Goal: Task Accomplishment & Management: Manage account settings

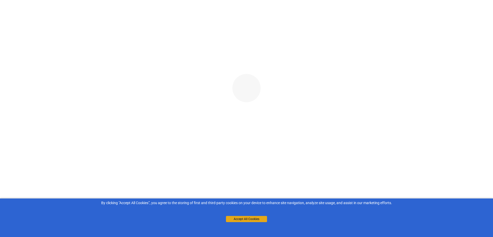
click at [245, 217] on button "Accept All Cookies" at bounding box center [246, 219] width 41 height 6
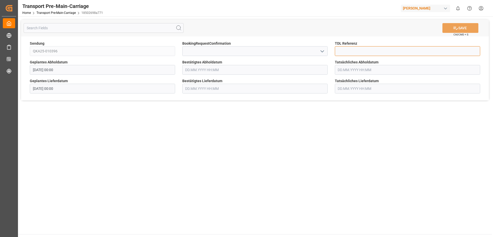
click at [351, 53] on input at bounding box center [407, 51] width 145 height 10
click at [109, 47] on div "Sendung QKA25-010396" at bounding box center [102, 48] width 152 height 19
click at [106, 26] on input "text" at bounding box center [104, 28] width 160 height 10
click at [216, 49] on input at bounding box center [254, 51] width 145 height 10
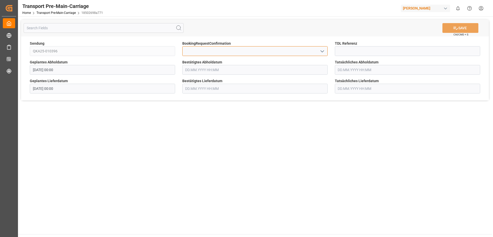
click at [224, 51] on input at bounding box center [254, 51] width 145 height 10
paste input "QKA25-010396"
type input "QKA25-010396"
click at [353, 50] on input at bounding box center [407, 51] width 145 height 10
paste input "QKA25-010396"
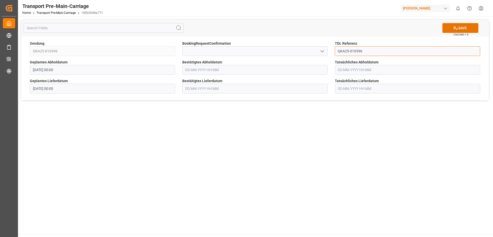
type input "QKA25-010396"
click at [232, 55] on input at bounding box center [254, 51] width 145 height 10
paste input "QKA25-010396"
click at [319, 51] on input "QKA25-010396" at bounding box center [254, 51] width 145 height 10
type input "QKA25-010396"
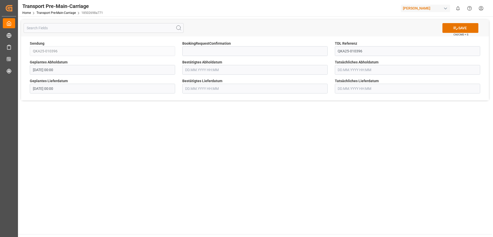
click at [318, 45] on label "BookingRequestConfirmation" at bounding box center [254, 43] width 145 height 5
click at [313, 52] on input at bounding box center [254, 51] width 145 height 10
click at [322, 52] on icon "open menu" at bounding box center [322, 51] width 6 height 6
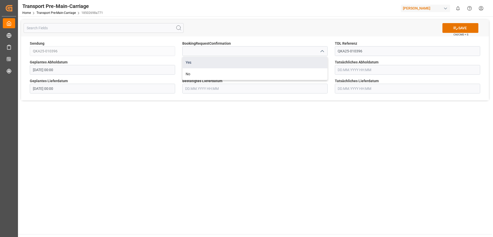
click at [228, 63] on div "Yes" at bounding box center [254, 63] width 145 height 12
type input "Yes"
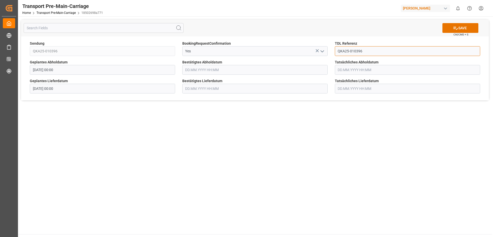
click at [353, 52] on input "QKA25-010396" at bounding box center [407, 51] width 145 height 10
drag, startPoint x: 368, startPoint y: 51, endPoint x: 295, endPoint y: 54, distance: 72.2
click at [295, 54] on div "Sendung QKA25-010396 BookingRequestConfirmation Yes TDL Referenz QKA25-010396 G…" at bounding box center [255, 68] width 468 height 64
click at [85, 64] on label "Geplantes Abholdatum" at bounding box center [102, 62] width 145 height 5
drag, startPoint x: 380, startPoint y: 51, endPoint x: 247, endPoint y: 56, distance: 133.6
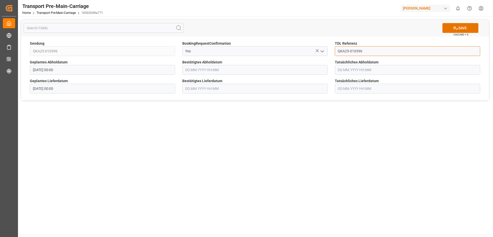
click at [247, 56] on div "Sendung QKA25-010396 BookingRequestConfirmation Yes TDL Referenz QKA25-010396 G…" at bounding box center [255, 68] width 468 height 64
click at [89, 78] on div "Geplantes Lieferdatum [DATE] 00:00" at bounding box center [102, 85] width 152 height 19
click at [82, 75] on div "Geplantes Abholdatum [DATE] 00:00" at bounding box center [102, 67] width 152 height 19
click at [354, 51] on input at bounding box center [407, 51] width 145 height 10
paste input "QKA25-010396"
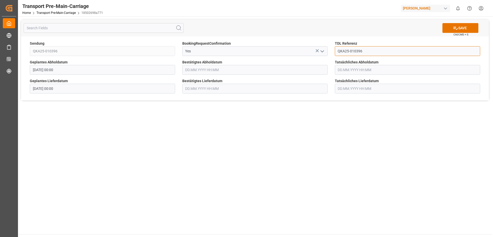
type input "QKA25-010396"
drag, startPoint x: 294, startPoint y: 70, endPoint x: 233, endPoint y: 74, distance: 61.2
click at [294, 70] on input "text" at bounding box center [254, 70] width 145 height 10
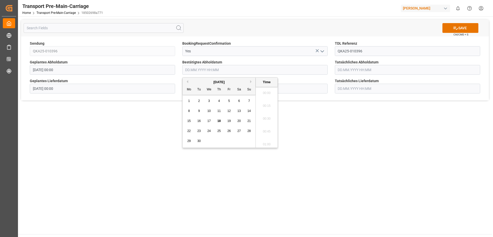
scroll to position [695, 0]
click at [189, 139] on span "29" at bounding box center [188, 141] width 3 height 4
click at [269, 119] on li "15:00" at bounding box center [267, 117] width 22 height 13
type input "[DATE] 15:00"
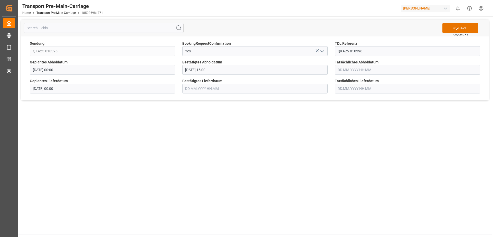
click at [296, 122] on main "SAVE Ctrl/CMD + S Sendung QKA25-010396 BookingRequestConfirmation Yes TDL Refer…" at bounding box center [255, 125] width 474 height 218
click at [206, 89] on input "text" at bounding box center [254, 89] width 145 height 10
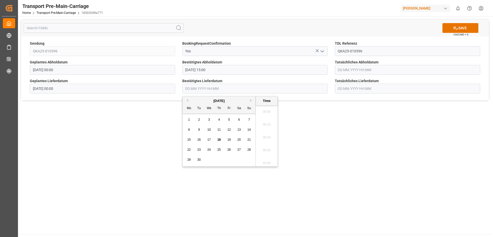
scroll to position [695, 0]
click at [252, 100] on button "Next Month" at bounding box center [251, 100] width 3 height 3
click at [219, 120] on span "2" at bounding box center [219, 120] width 2 height 4
click at [271, 133] on li "12:00" at bounding box center [267, 136] width 22 height 13
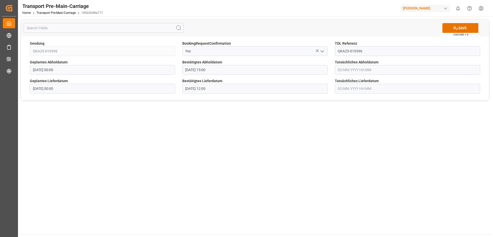
click at [315, 108] on main "SAVE Ctrl/CMD + S Sendung QKA25-010396 BookingRequestConfirmation Yes TDL Refer…" at bounding box center [255, 125] width 474 height 218
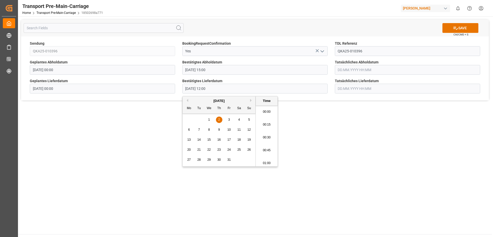
click at [221, 89] on input "[DATE] 12:00" at bounding box center [254, 89] width 145 height 10
click at [228, 119] on div "3" at bounding box center [229, 120] width 6 height 6
type input "[DATE] 12:00"
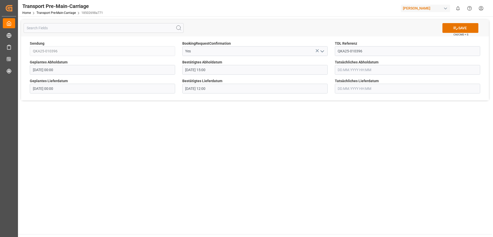
click at [322, 116] on main "SAVE Ctrl/CMD + S Sendung QKA25-010396 BookingRequestConfirmation Yes TDL Refer…" at bounding box center [255, 125] width 474 height 218
click at [453, 26] on icon at bounding box center [455, 27] width 5 height 5
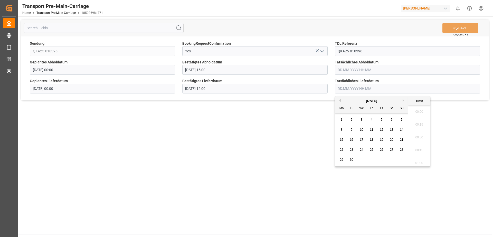
click at [363, 88] on input "text" at bounding box center [407, 89] width 145 height 10
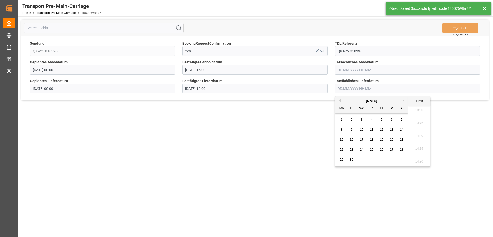
click at [301, 135] on main "SAVE Ctrl/CMD + S Sendung QKA25-010396 BookingRequestConfirmation Yes TDL Refer…" at bounding box center [255, 125] width 474 height 218
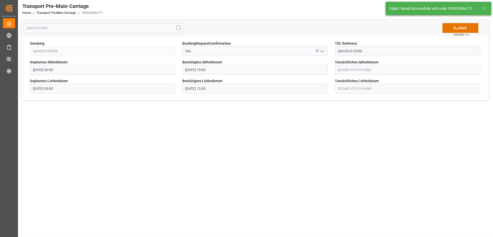
click at [411, 8] on div "Object Saved Successfully with code 18502698a771" at bounding box center [433, 8] width 88 height 5
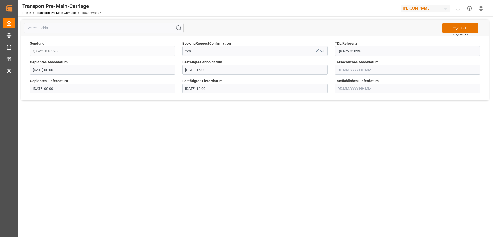
click at [413, 163] on main "SAVE Ctrl/CMD + S Sendung QKA25-010396 BookingRequestConfirmation Yes TDL Refer…" at bounding box center [255, 125] width 474 height 218
click at [361, 136] on main "SAVE Ctrl/CMD + S Sendung QKA25-010396 BookingRequestConfirmation Yes TDL Refer…" at bounding box center [255, 125] width 474 height 218
